Goal: Complete application form

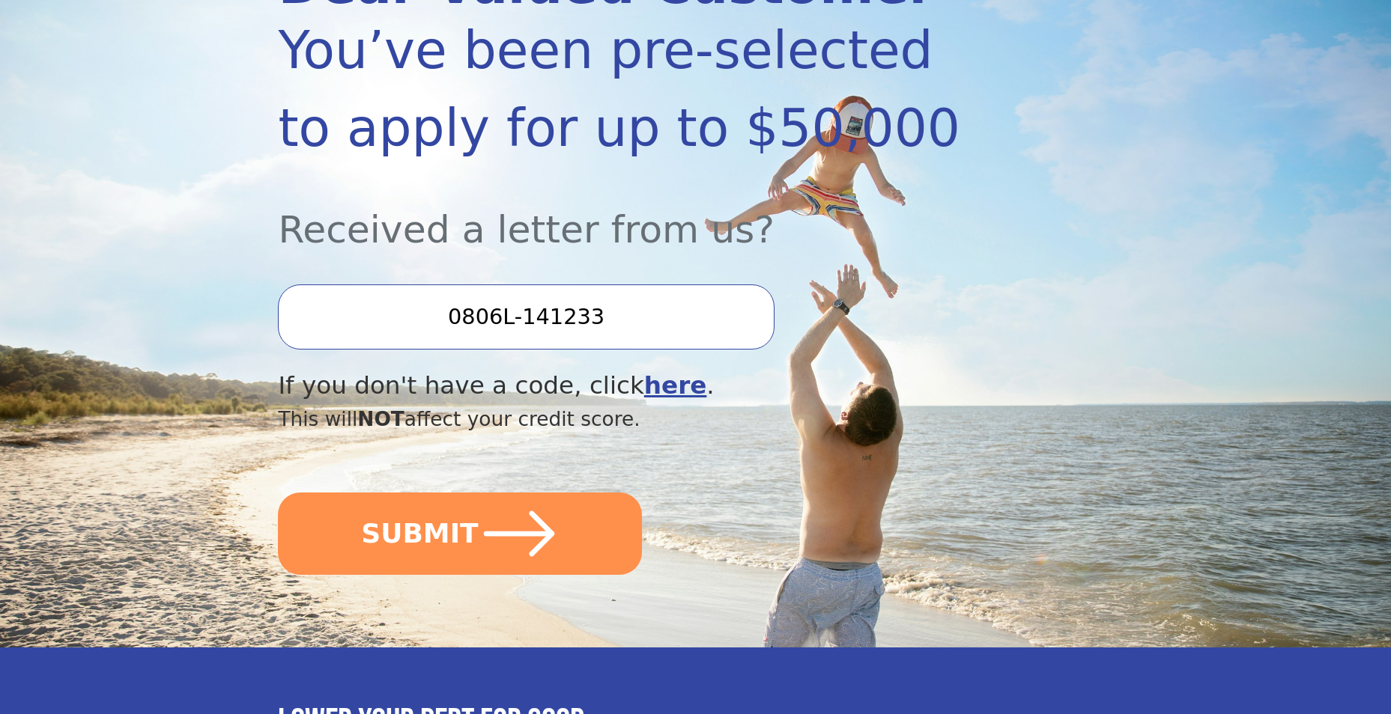
scroll to position [300, 0]
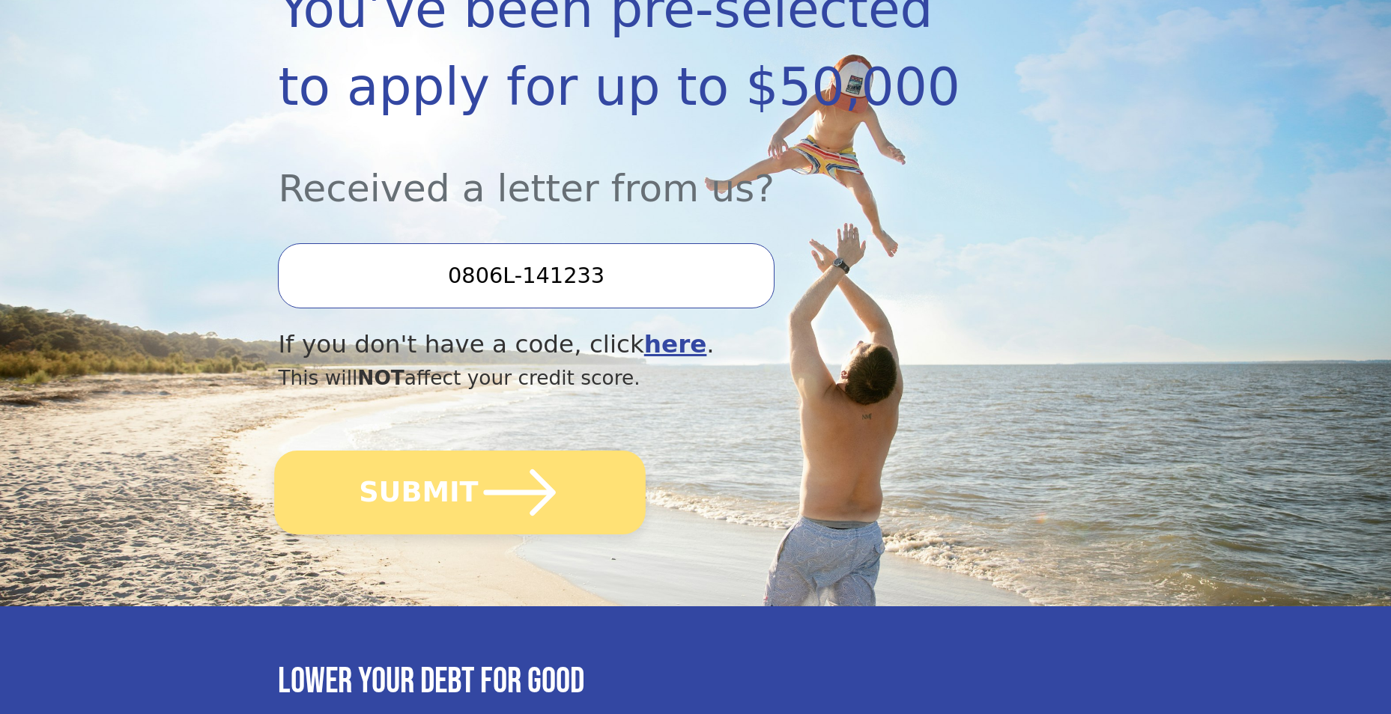
click at [479, 481] on icon "submit" at bounding box center [520, 493] width 82 height 82
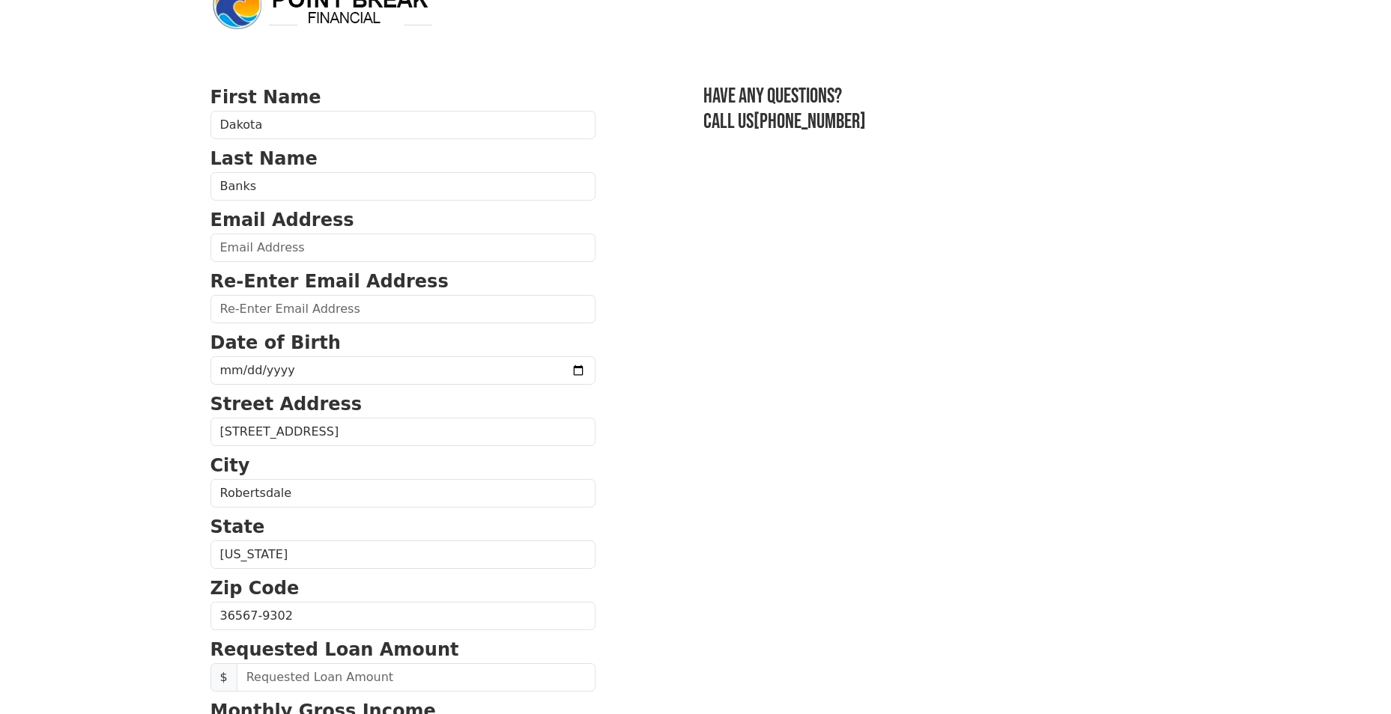
scroll to position [75, 0]
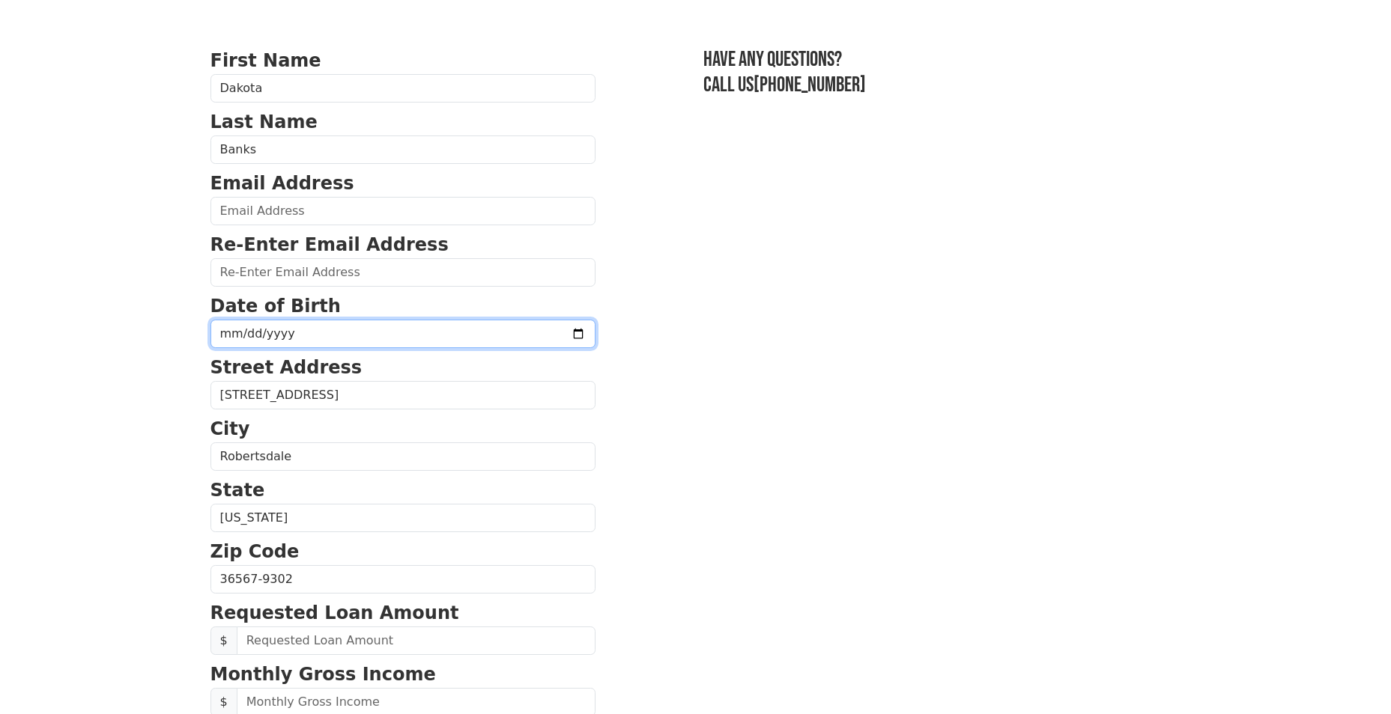
click at [356, 320] on input "date" at bounding box center [402, 334] width 385 height 28
click at [314, 189] on strong "Email Address" at bounding box center [282, 183] width 144 height 21
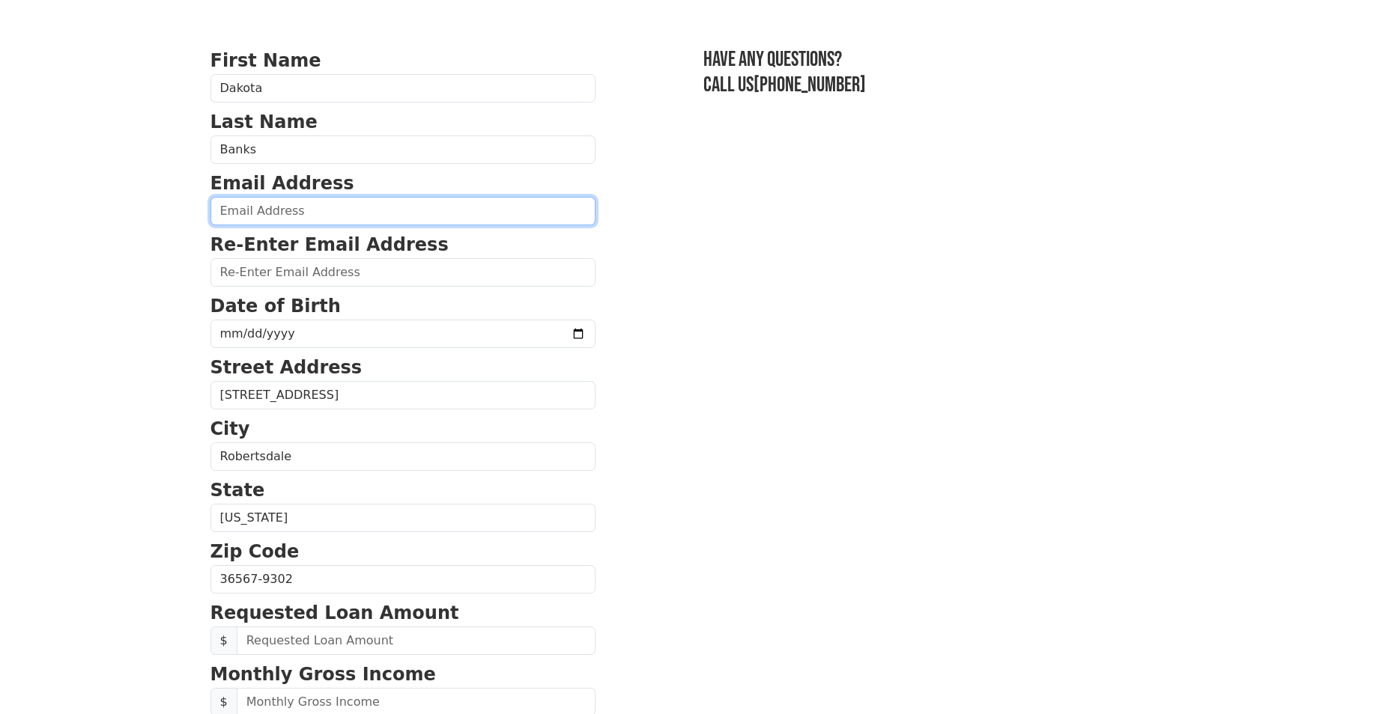
click at [303, 209] on input "email" at bounding box center [402, 211] width 385 height 28
type input "dbanks611@gmail.com"
type input "(850) 637-7403"
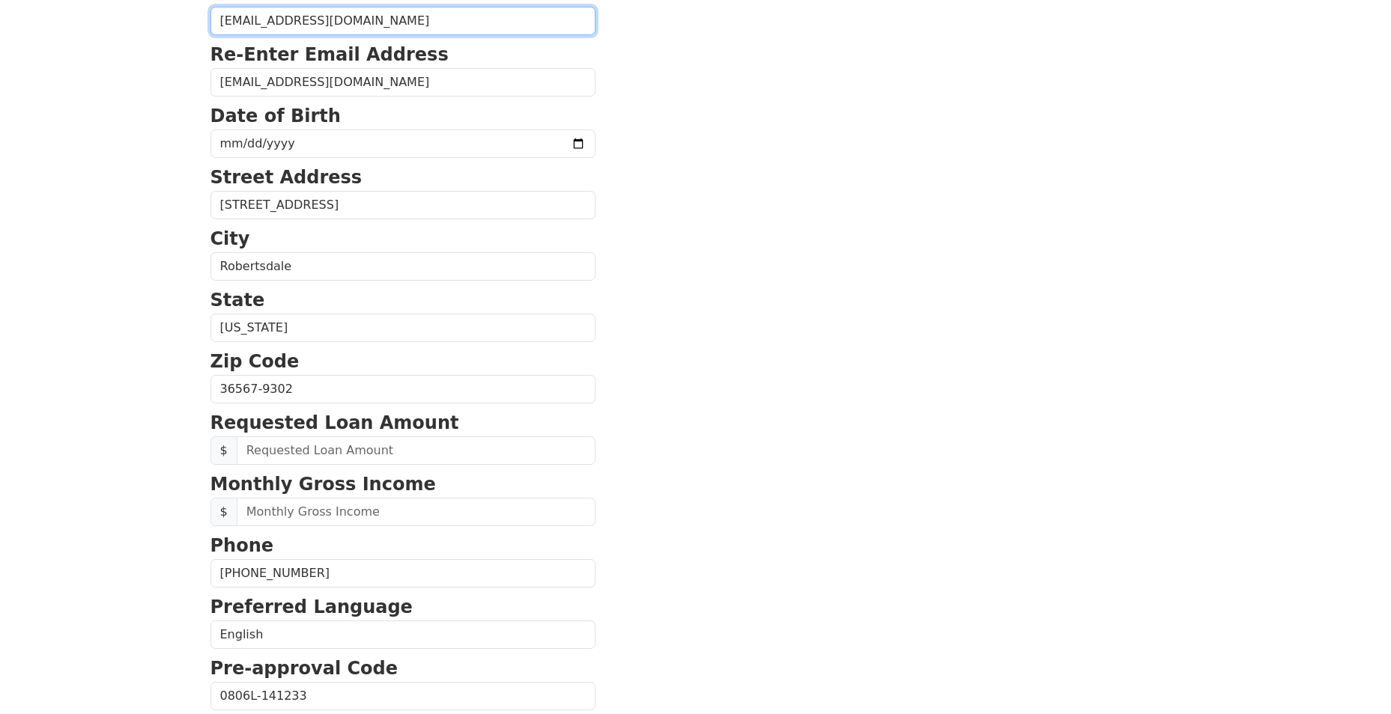
scroll to position [178, 0]
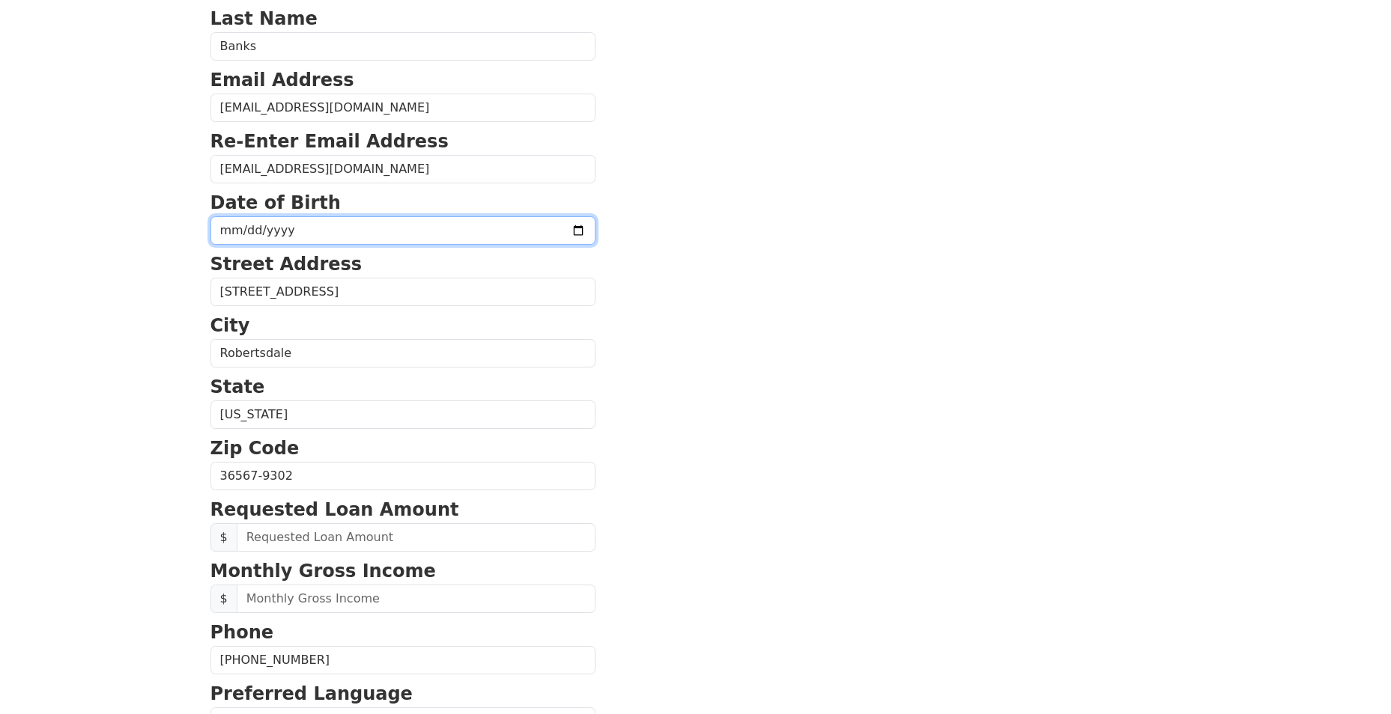
click at [319, 228] on input "date" at bounding box center [402, 230] width 385 height 28
click at [533, 225] on input "date" at bounding box center [402, 230] width 385 height 28
click at [318, 221] on input "date" at bounding box center [402, 230] width 385 height 28
type input "1986-10-29"
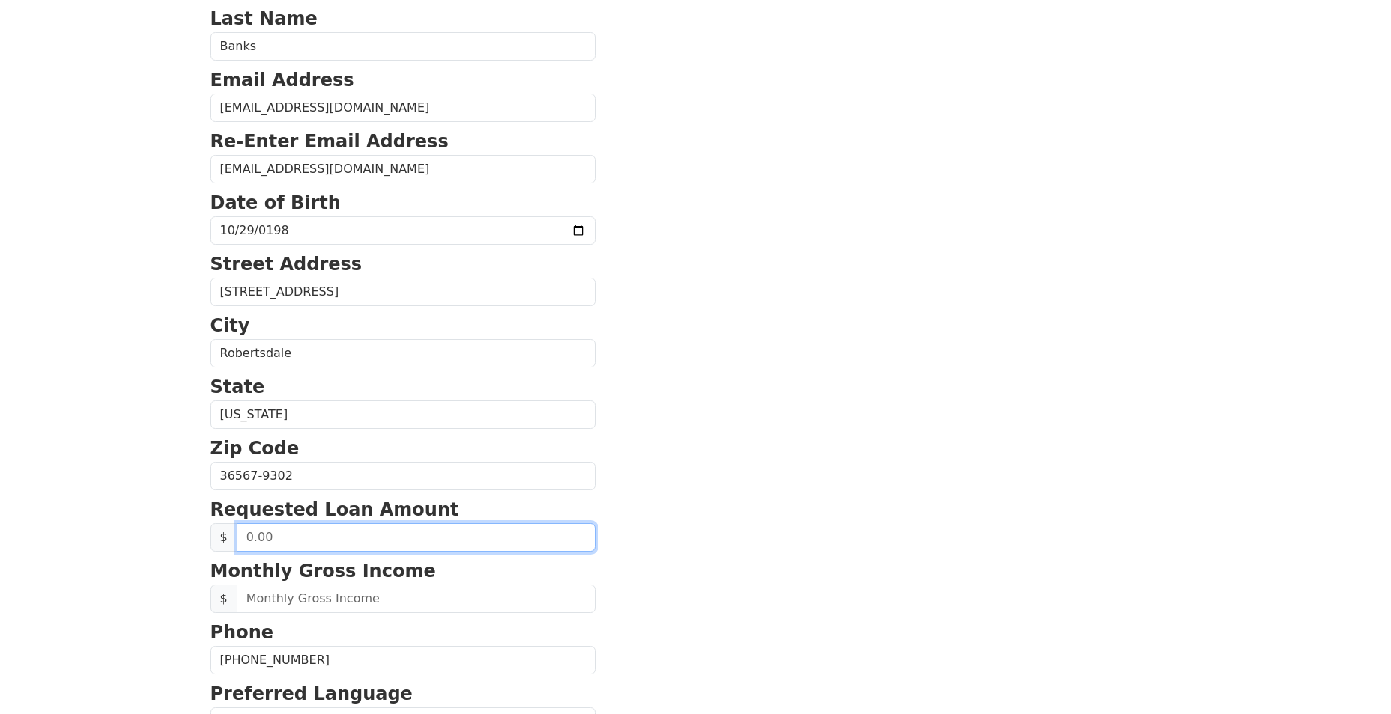
click at [454, 533] on input "text" at bounding box center [416, 537] width 359 height 28
drag, startPoint x: 313, startPoint y: 540, endPoint x: 216, endPoint y: 534, distance: 96.8
click at [217, 534] on div "$" at bounding box center [402, 537] width 385 height 28
type input "2.00"
type input "15,000.00"
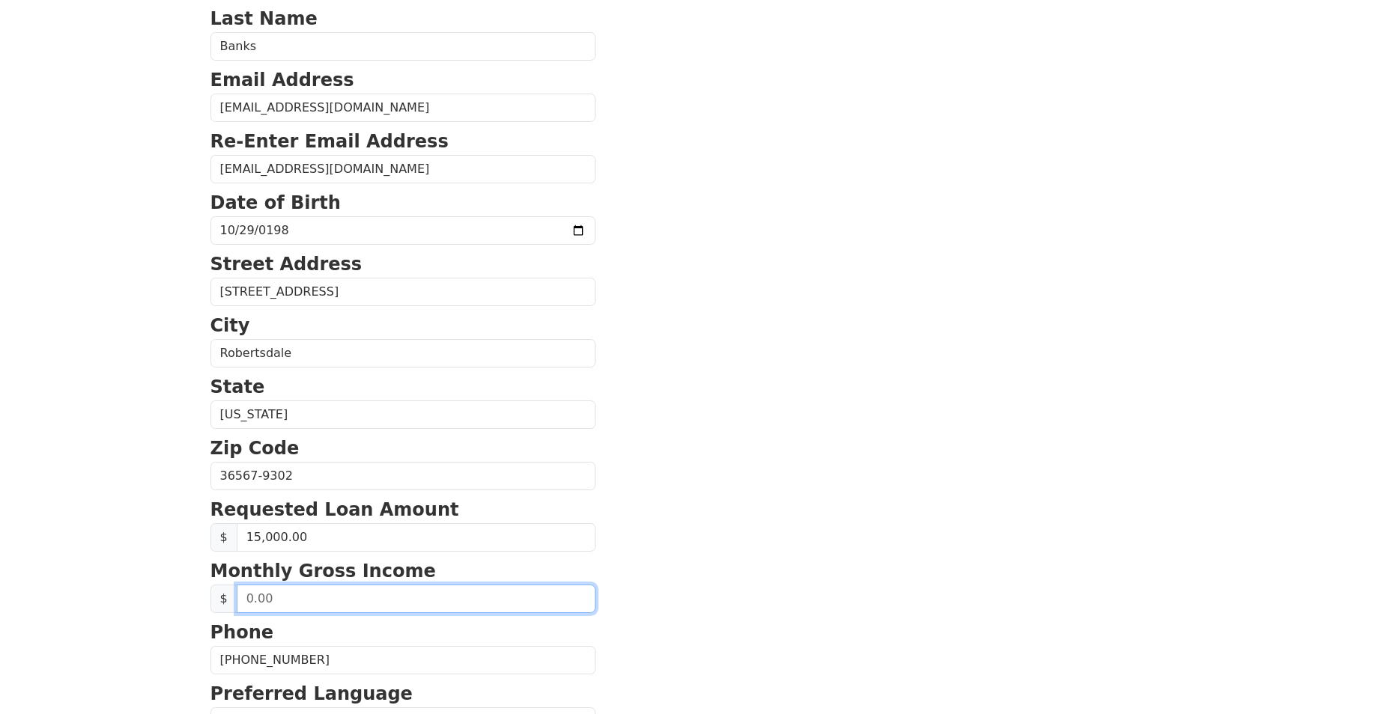
click at [315, 602] on input "text" at bounding box center [416, 599] width 359 height 28
type input "6,050.00"
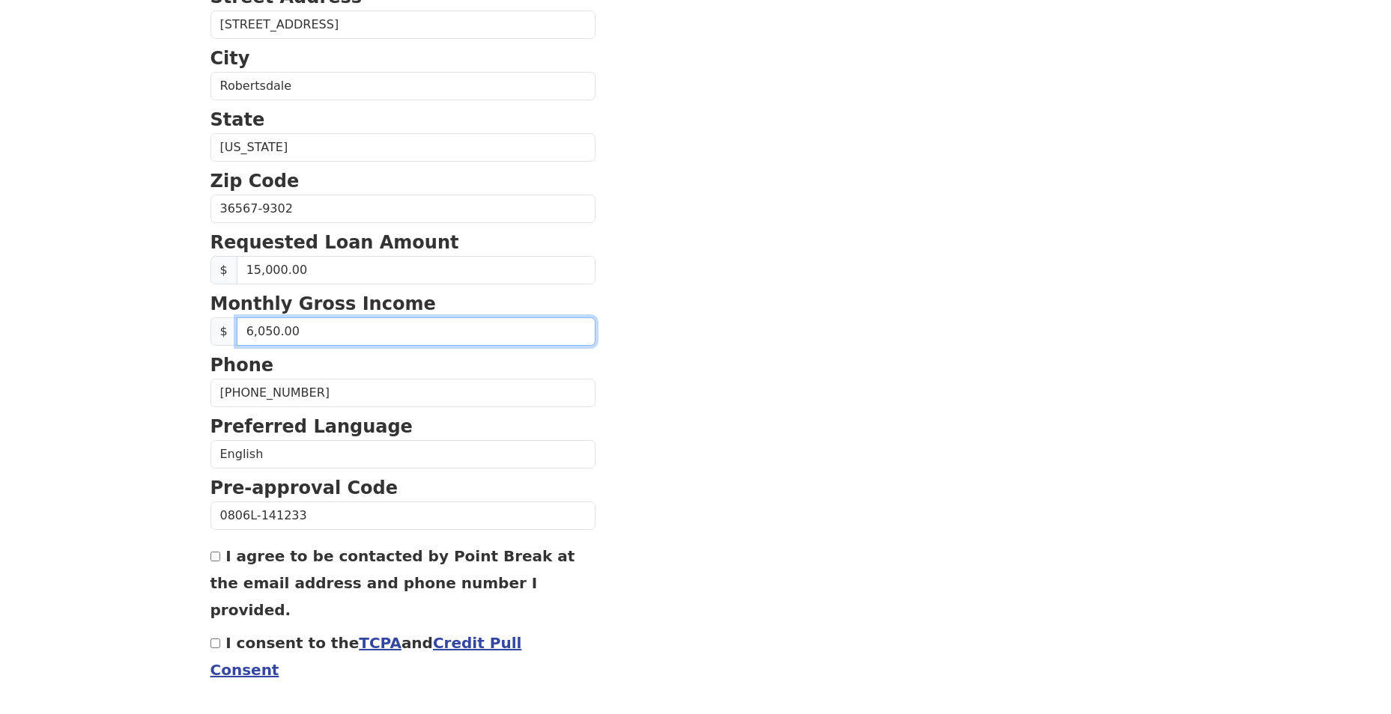
scroll to position [478, 0]
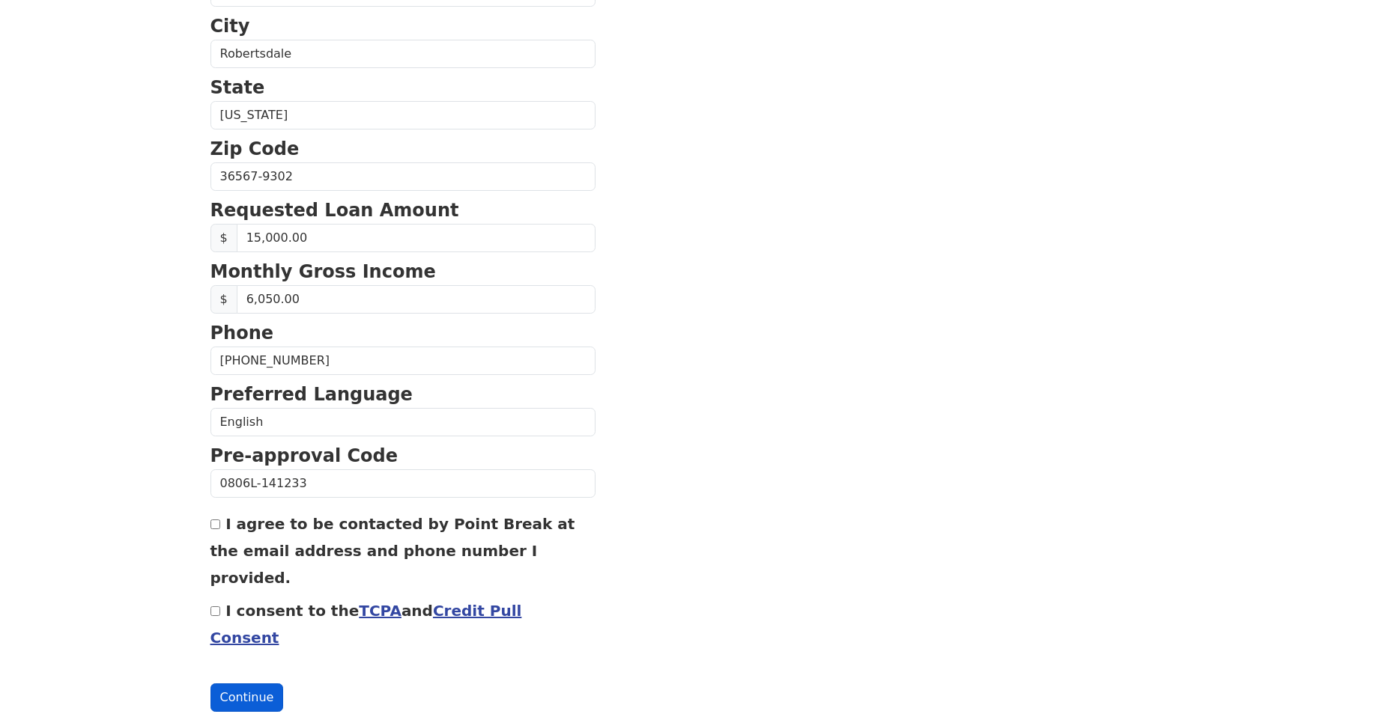
click at [243, 684] on button "Continue" at bounding box center [246, 698] width 73 height 28
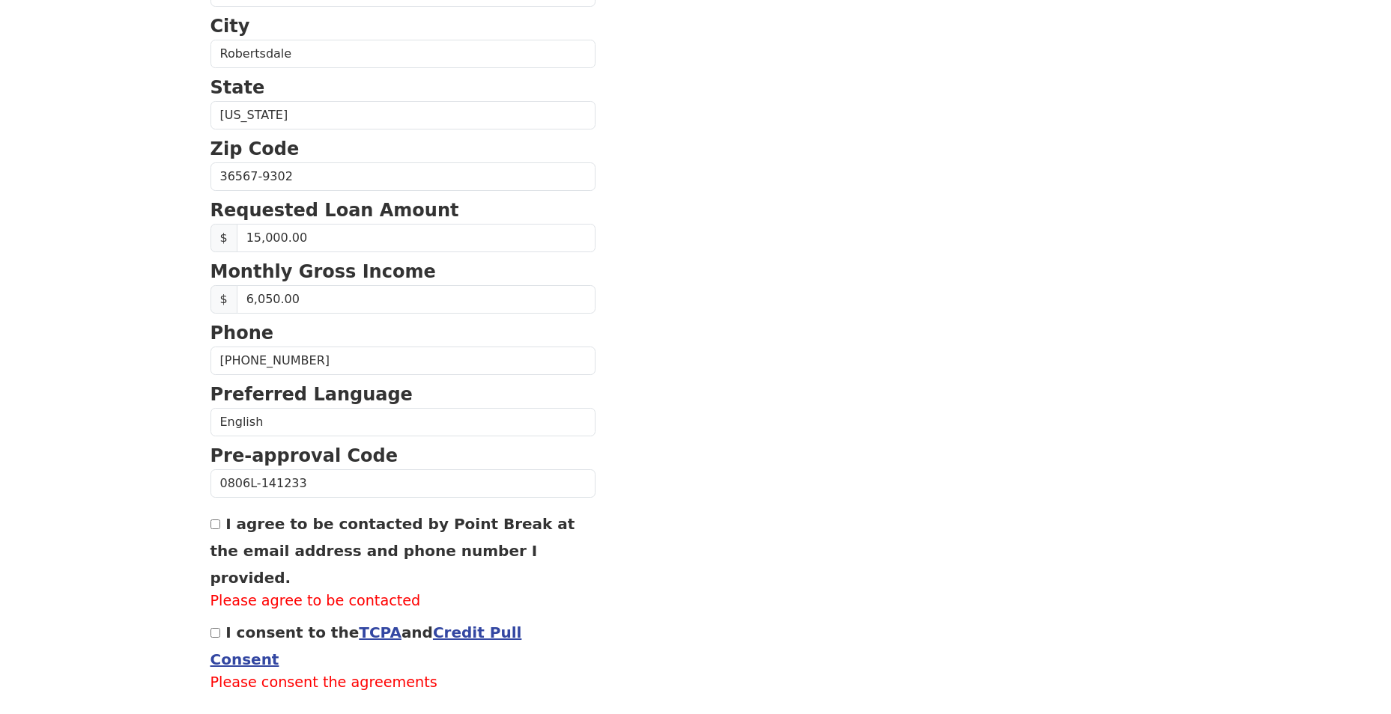
click at [225, 525] on label "I agree to be contacted by Point Break at the email address and phone number I …" at bounding box center [392, 551] width 365 height 72
click at [220, 525] on input "I agree to be contacted by Point Break at the email address and phone number I …" at bounding box center [215, 525] width 10 height 10
checkbox input "true"
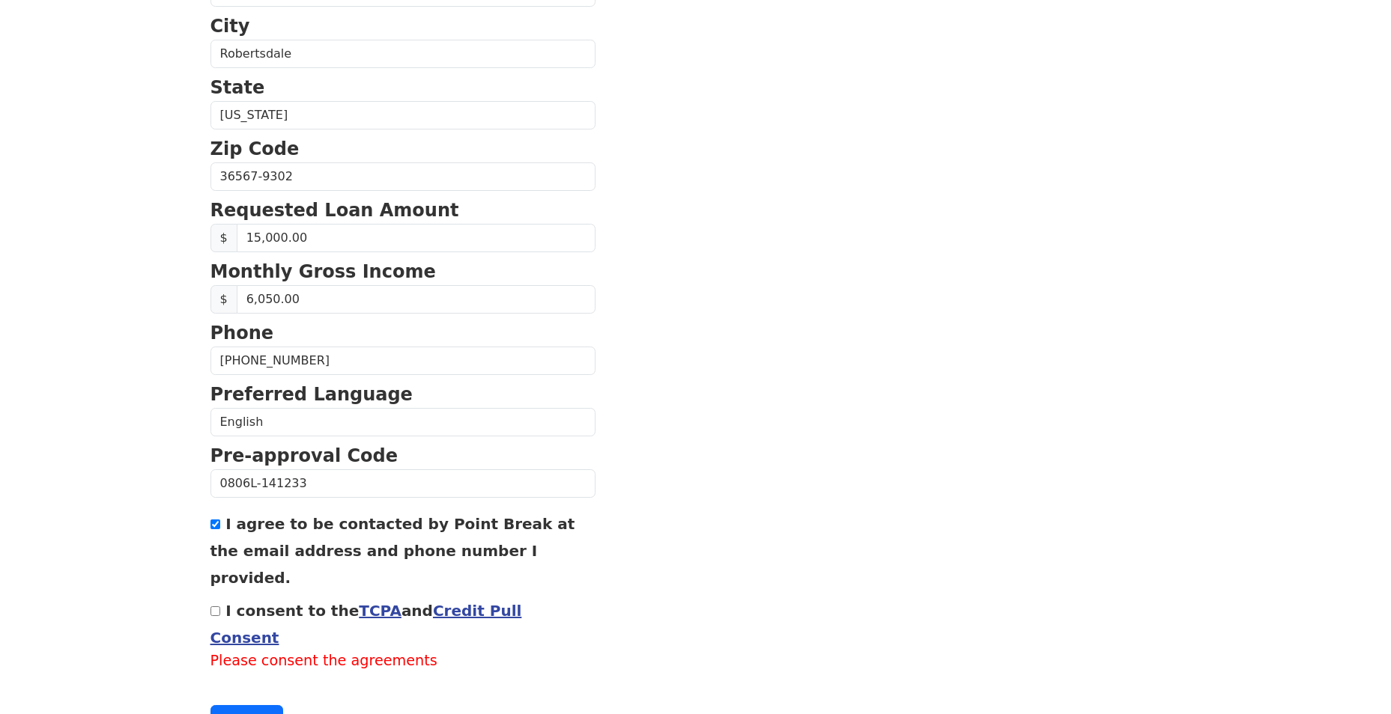
click at [219, 597] on div "I consent to the TCPA and Credit Pull Consent Please consent the agreements" at bounding box center [402, 635] width 385 height 76
click at [216, 607] on input "I consent to the TCPA and Credit Pull Consent" at bounding box center [215, 612] width 10 height 10
checkbox input "true"
click at [252, 684] on button "Continue" at bounding box center [246, 698] width 73 height 28
